Goal: Transaction & Acquisition: Purchase product/service

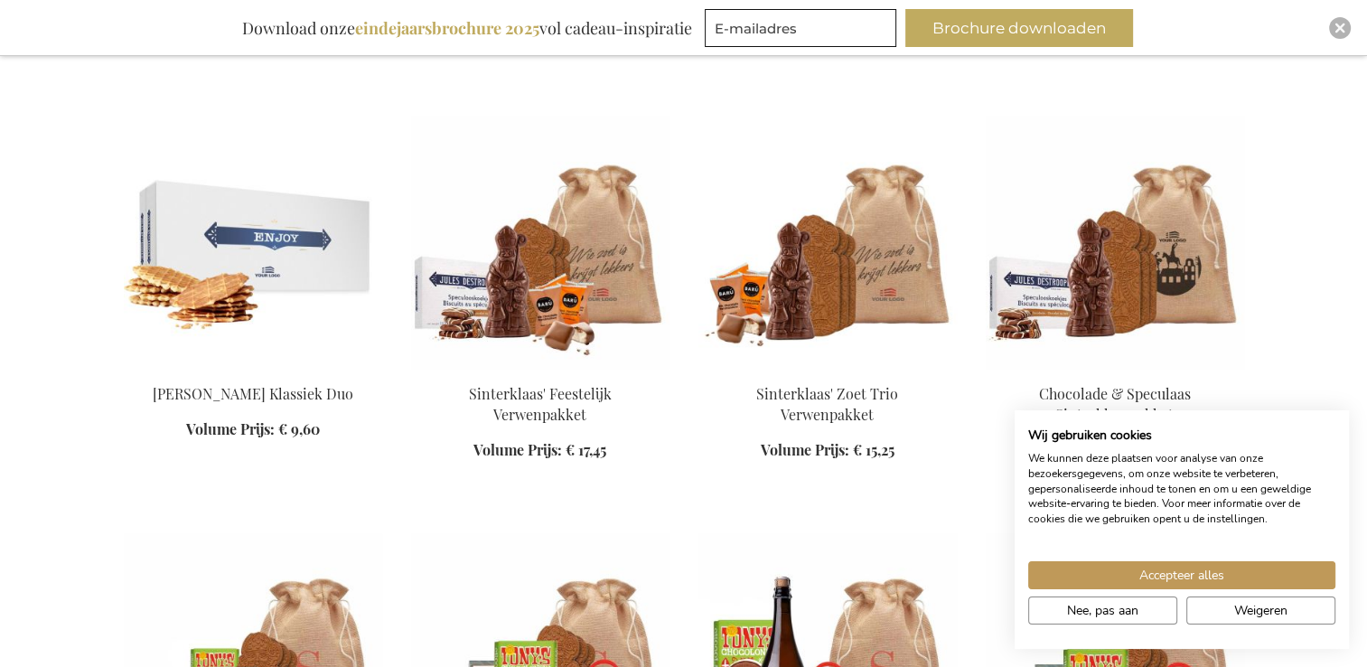
scroll to position [1084, 0]
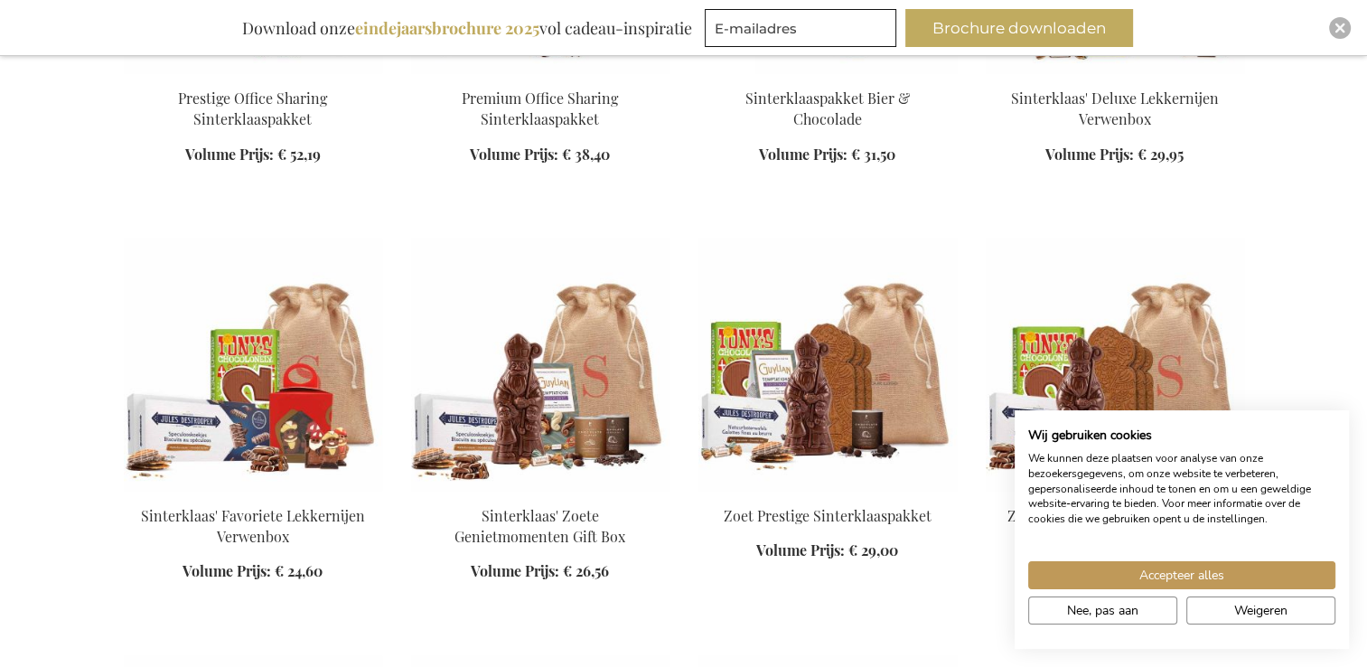
scroll to position [1898, 0]
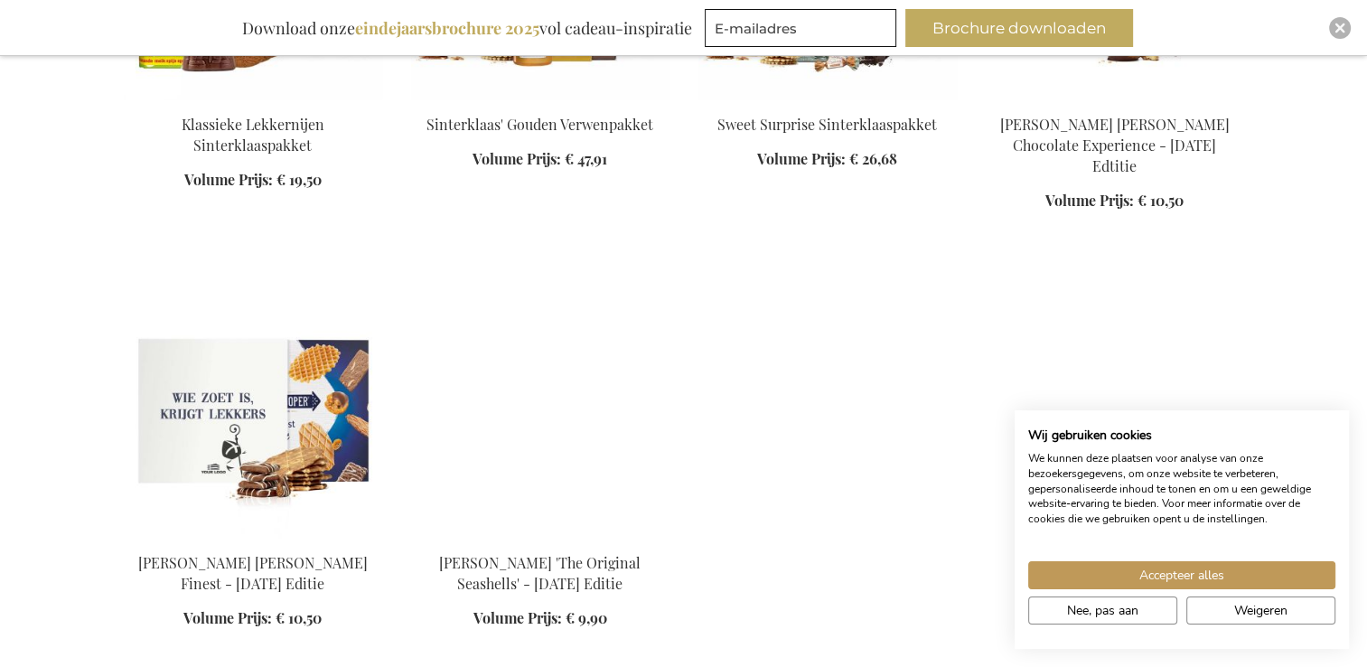
scroll to position [2621, 0]
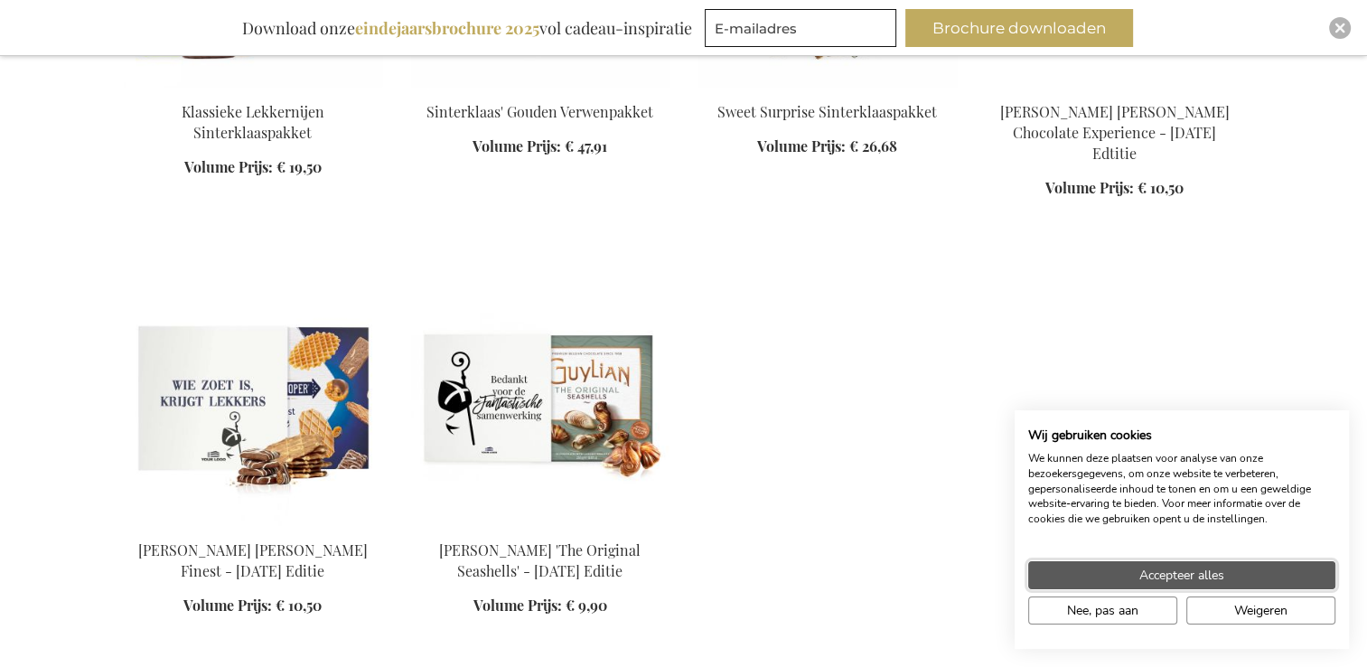
click at [1233, 575] on button "Accepteer alles" at bounding box center [1181, 575] width 307 height 28
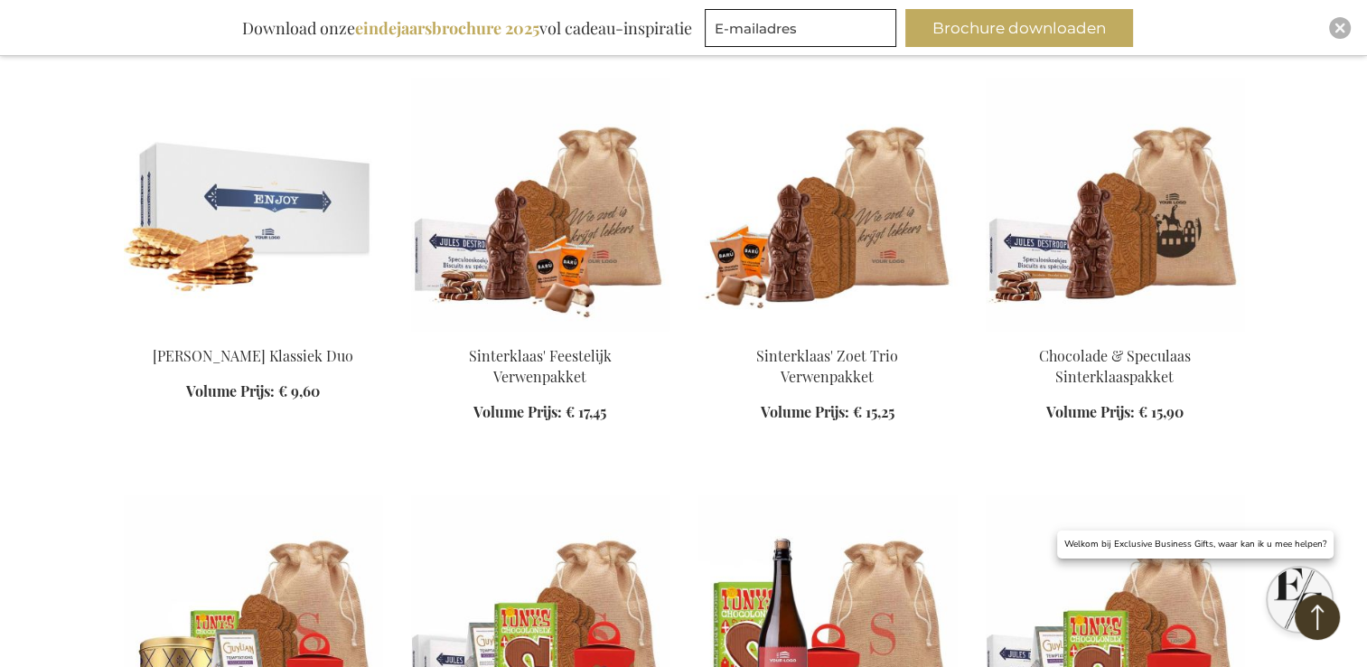
scroll to position [1175, 0]
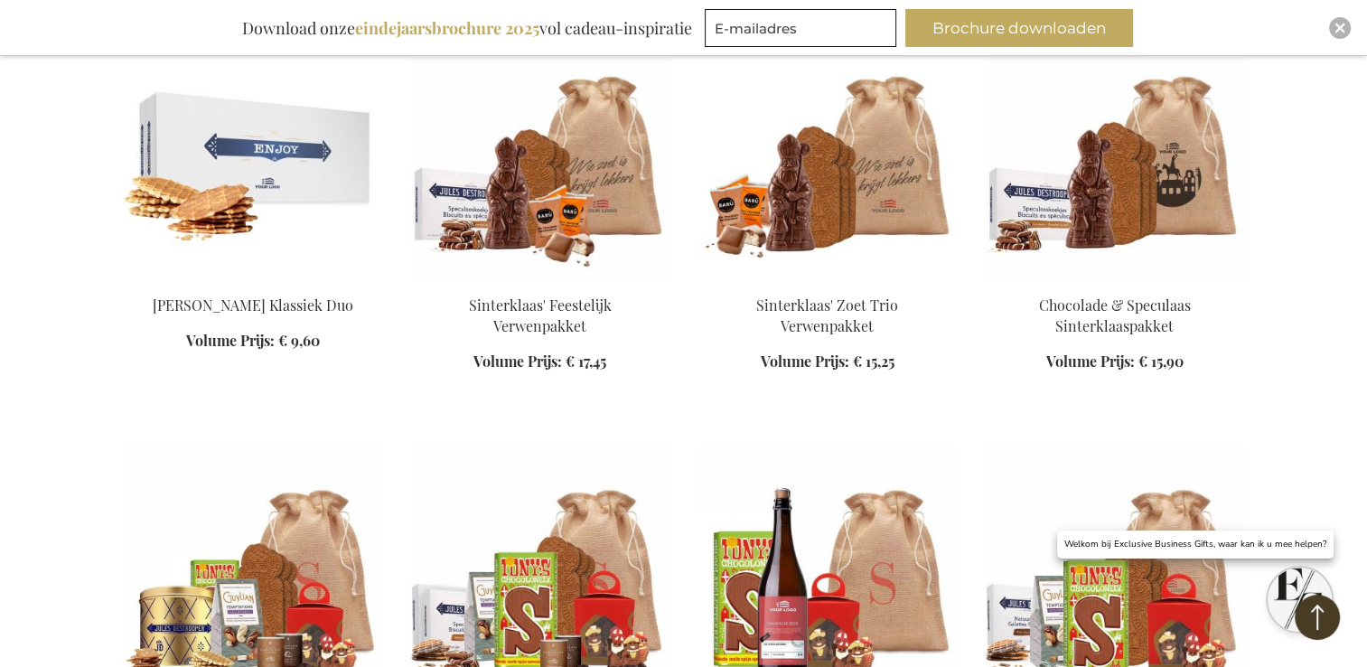
click at [1097, 232] on img at bounding box center [1115, 153] width 258 height 253
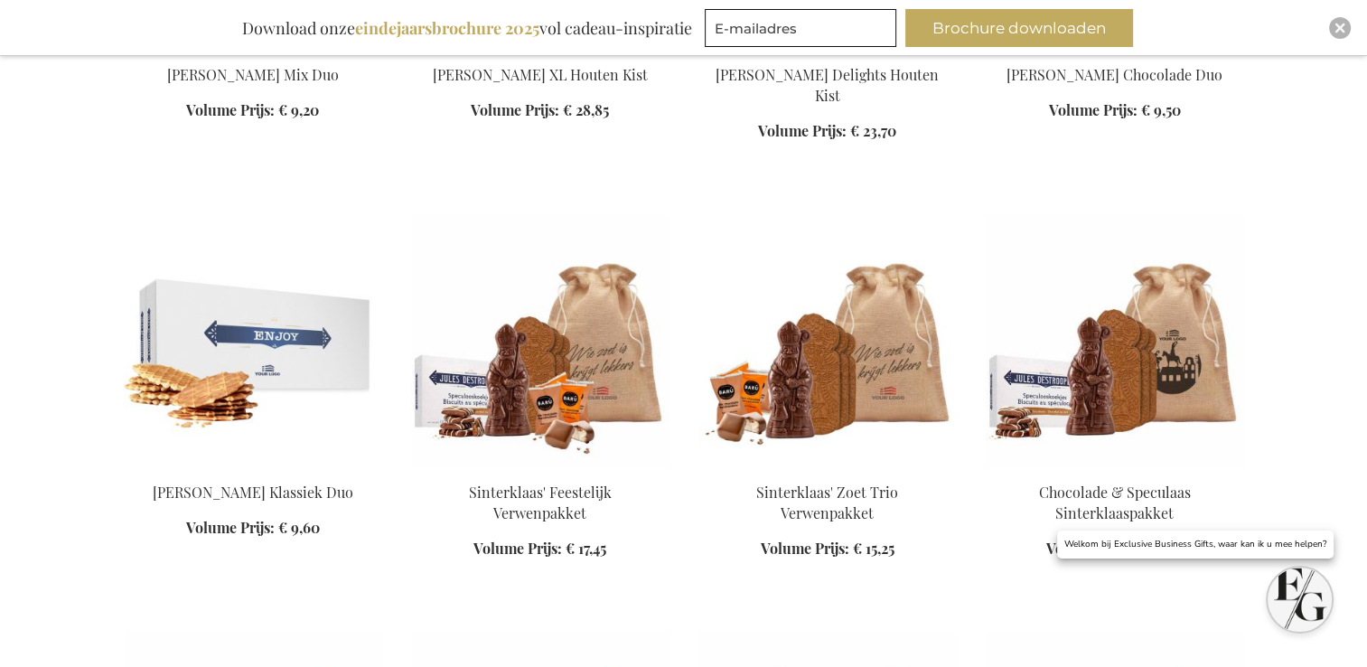
scroll to position [1200, 0]
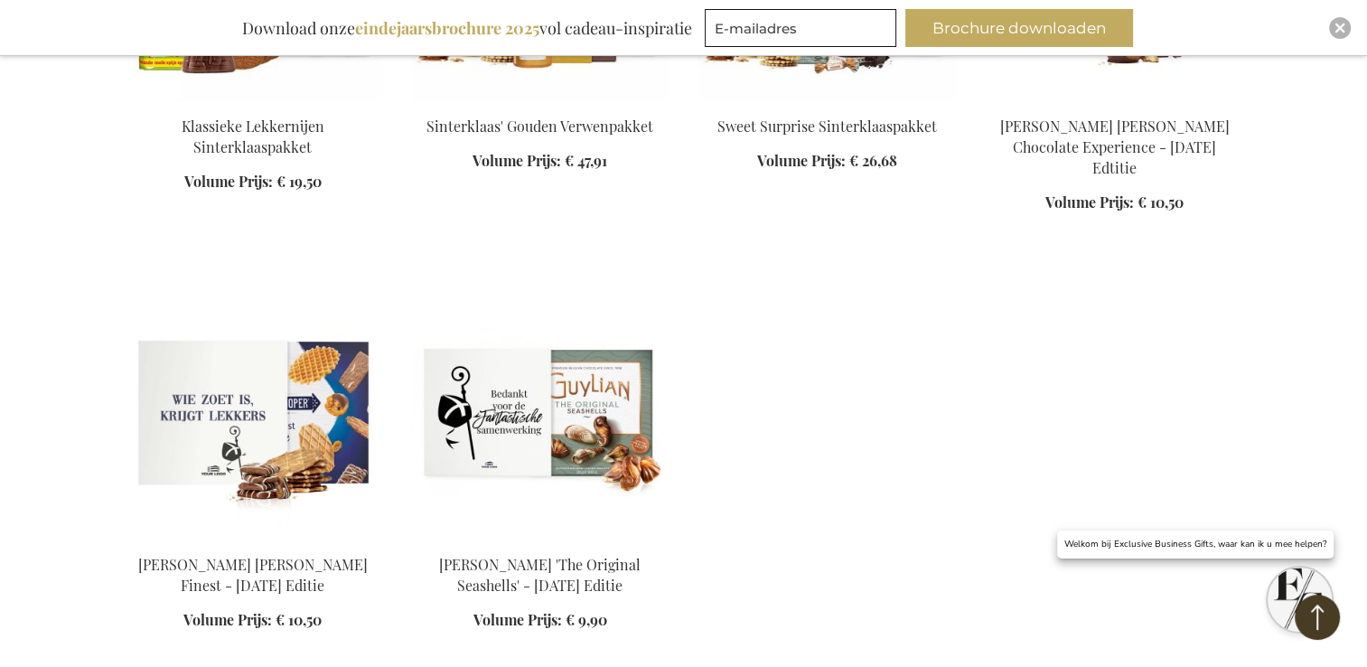
scroll to position [2646, 0]
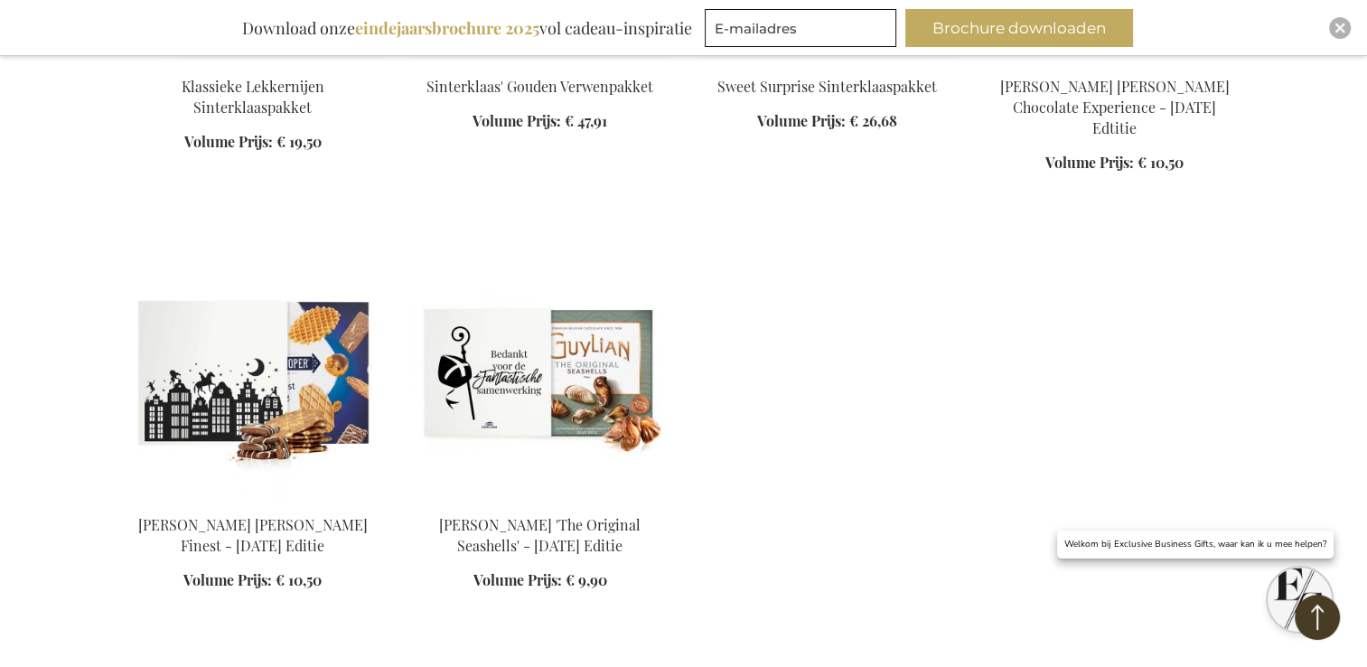
click at [276, 437] on img at bounding box center [253, 373] width 258 height 253
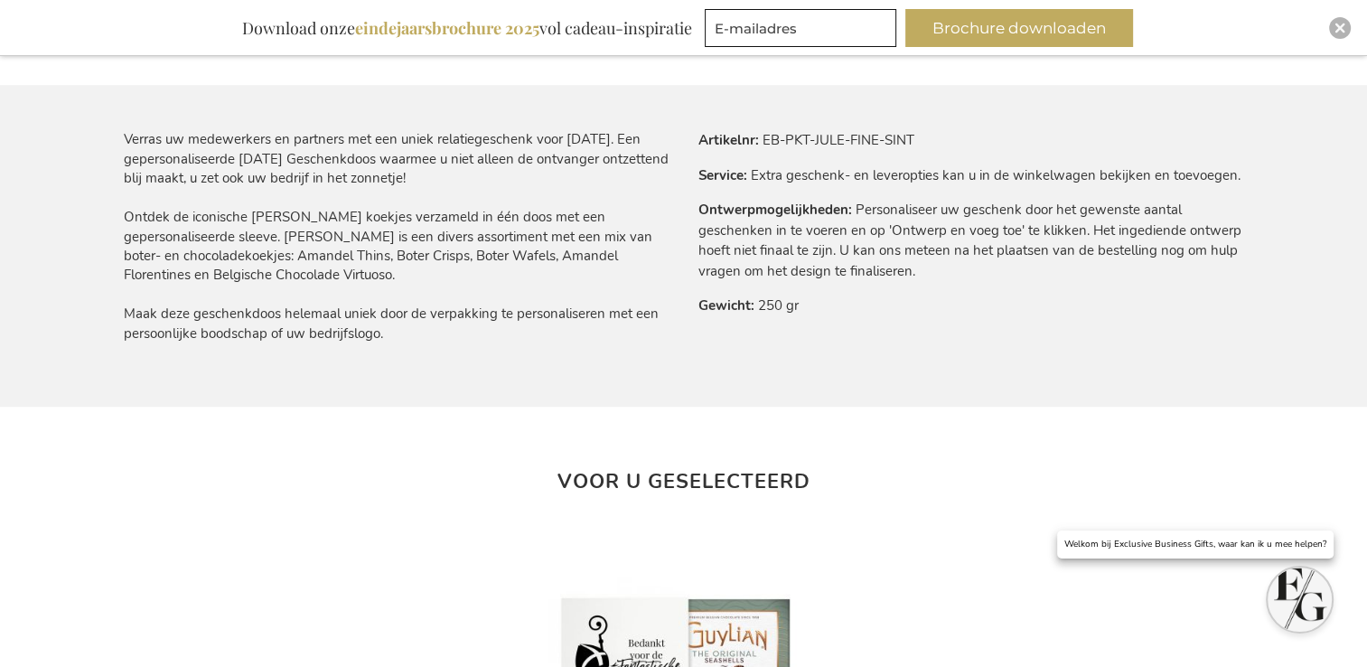
scroll to position [1084, 0]
